Goal: Transaction & Acquisition: Purchase product/service

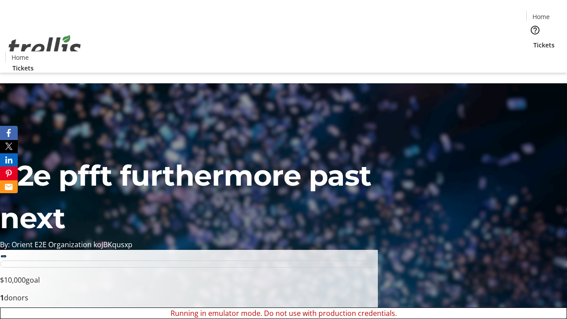
click at [542, 13] on span "Sign Up" at bounding box center [546, 12] width 26 height 11
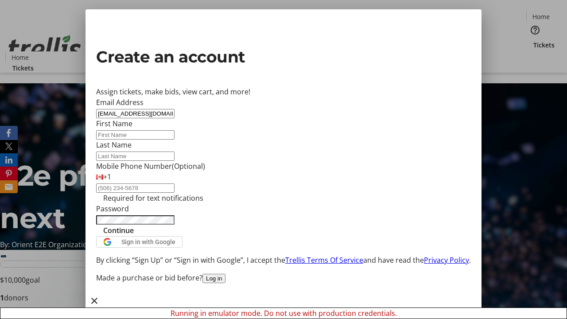
type input "[EMAIL_ADDRESS][DOMAIN_NAME]"
type input "Max"
type input "[PERSON_NAME]"
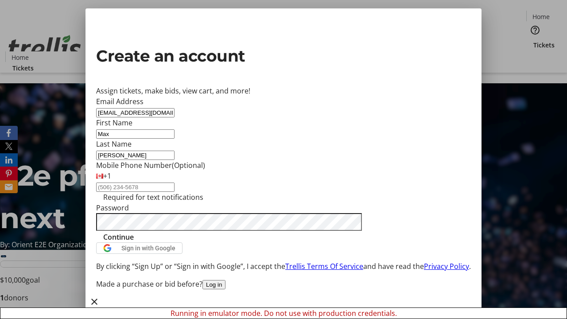
click at [134, 243] on span "Continue" at bounding box center [118, 237] width 31 height 11
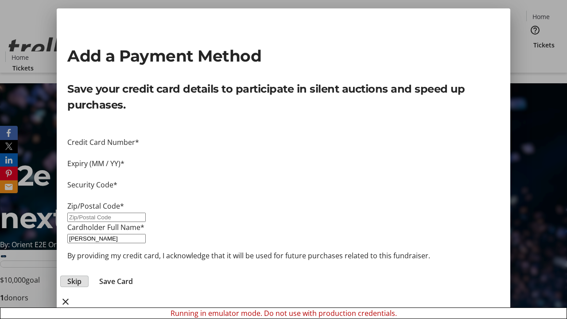
click at [82, 276] on span "Skip" at bounding box center [74, 281] width 14 height 11
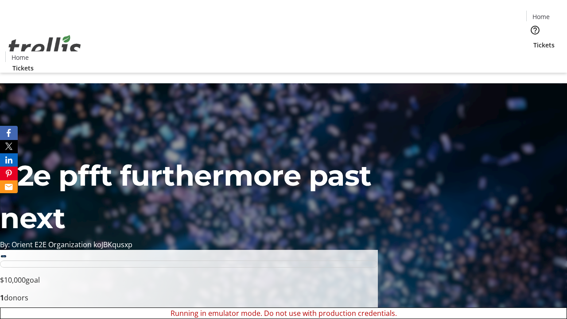
click at [534, 40] on span "Tickets" at bounding box center [544, 44] width 21 height 9
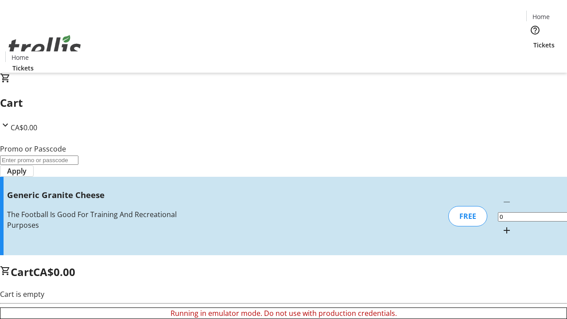
click at [502, 225] on mat-icon "Increment by one" at bounding box center [507, 230] width 11 height 11
type input "1"
